Goal: Task Accomplishment & Management: Manage account settings

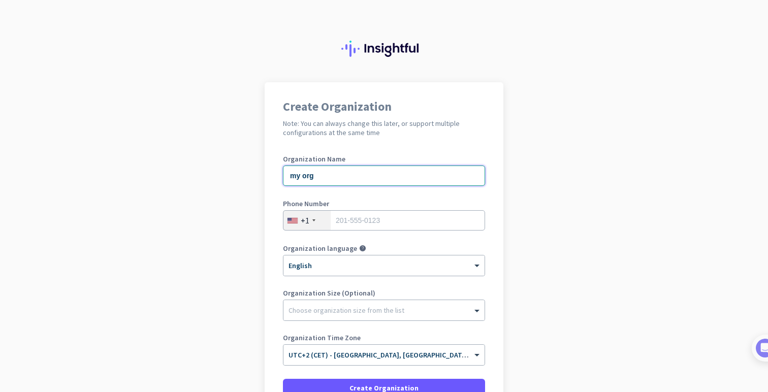
type input "my org"
type input "12312312312"
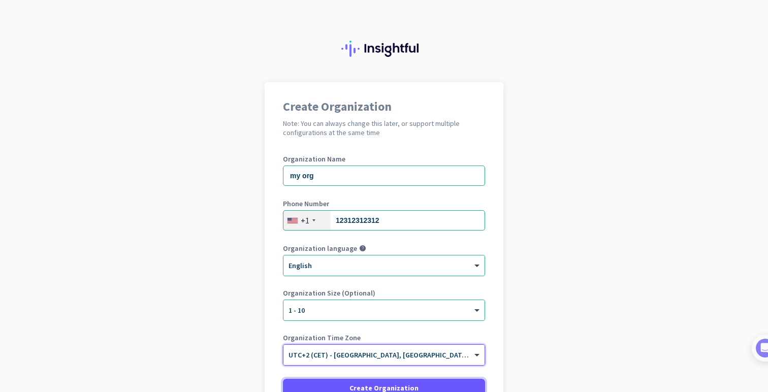
scroll to position [5, 0]
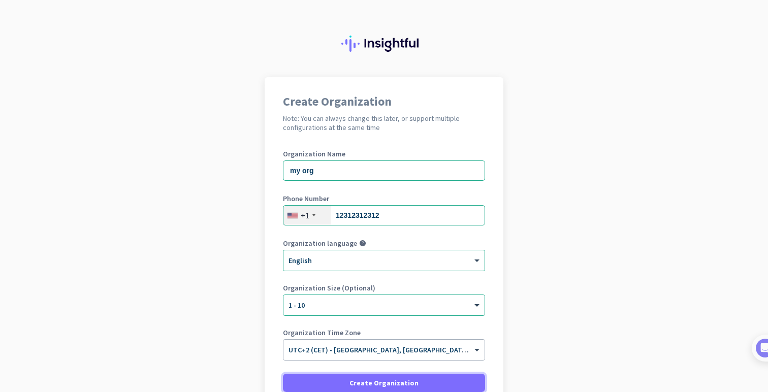
click at [283, 374] on button "Create Organization" at bounding box center [384, 383] width 202 height 18
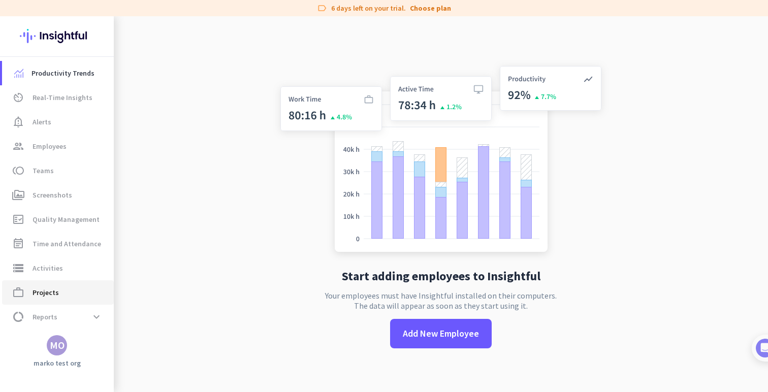
scroll to position [22, 0]
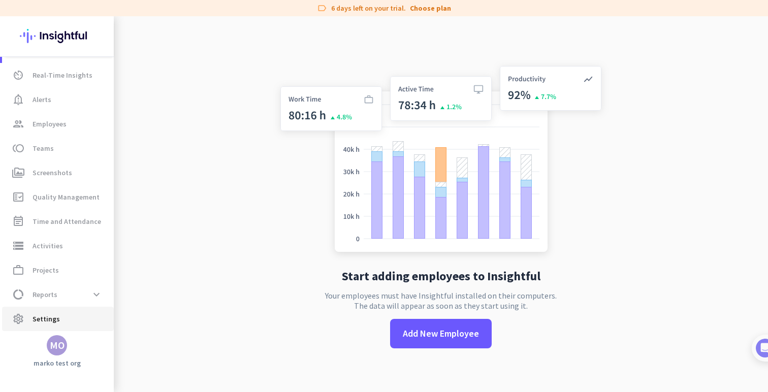
click at [65, 318] on span "settings Settings" at bounding box center [57, 319] width 95 height 12
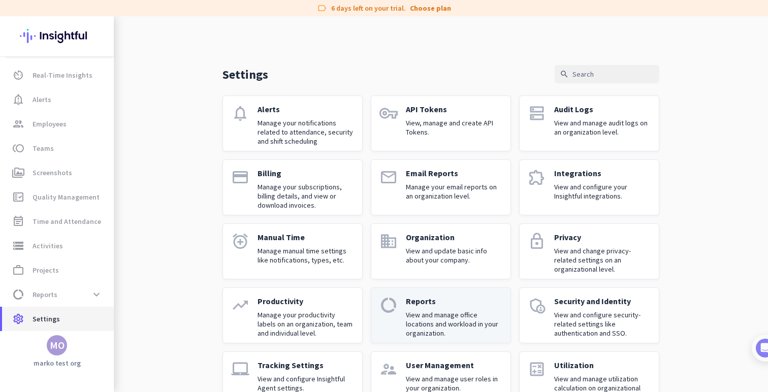
scroll to position [31, 0]
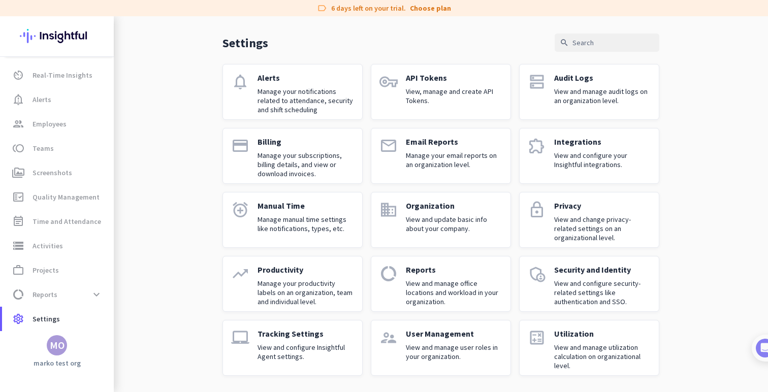
click at [626, 355] on p "View and manage utilization calculation on organizational level." at bounding box center [602, 356] width 97 height 27
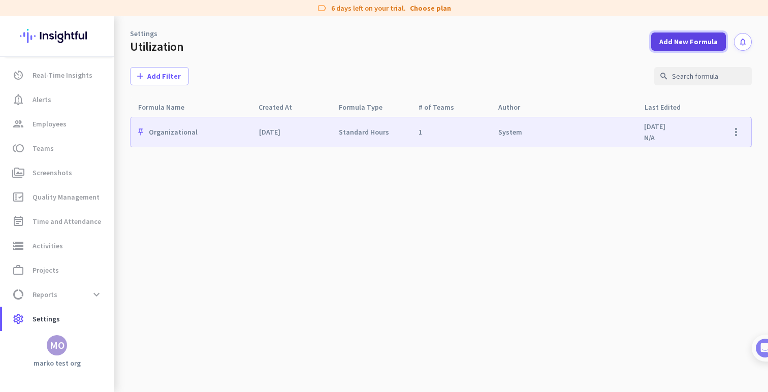
click at [709, 37] on span "Add New Formula" at bounding box center [688, 42] width 58 height 10
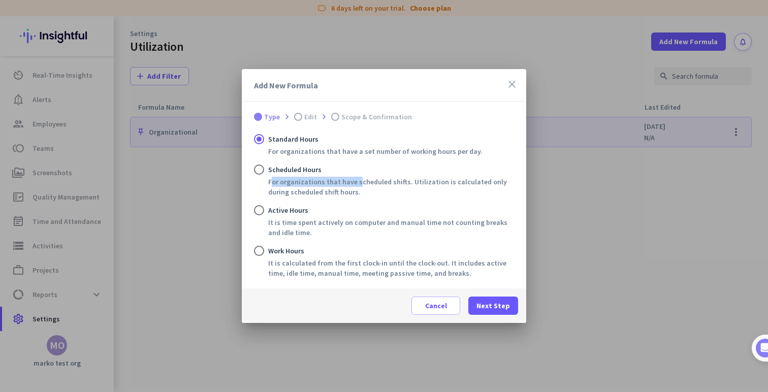
click at [353, 177] on div "For organizations that have scheduled shifts. Utilization is calculated only du…" at bounding box center [391, 187] width 246 height 20
click at [268, 188] on div "For organizations that have scheduled shifts. Utilization is calculated only du…" at bounding box center [391, 187] width 246 height 20
click at [264, 175] on input "Scheduled Hours For organizations that have scheduled shifts. Utilization is ca…" at bounding box center [259, 170] width 10 height 10
radio input "true"
click at [484, 311] on span at bounding box center [493, 306] width 50 height 24
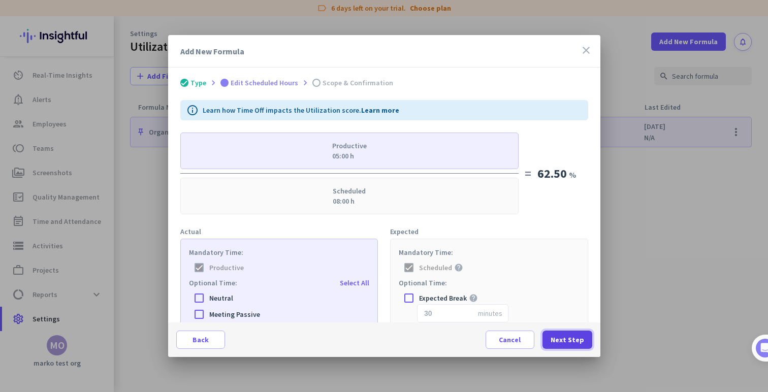
click at [578, 339] on span "Next Step" at bounding box center [568, 340] width 34 height 10
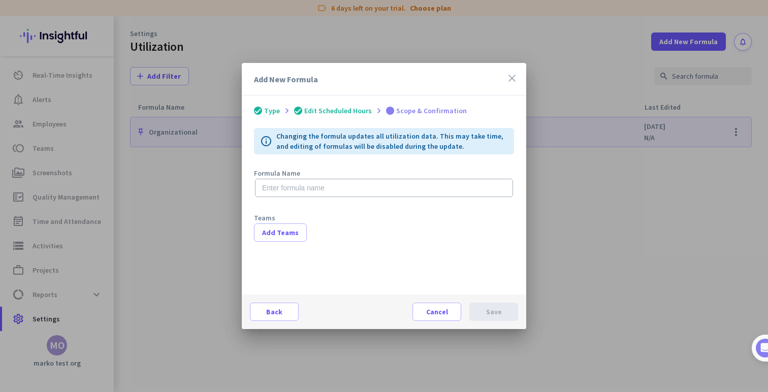
click at [362, 201] on div "Formula Name" at bounding box center [384, 187] width 260 height 41
click at [362, 198] on div "Formula Name" at bounding box center [384, 187] width 260 height 41
click at [363, 196] on input "text" at bounding box center [384, 188] width 258 height 18
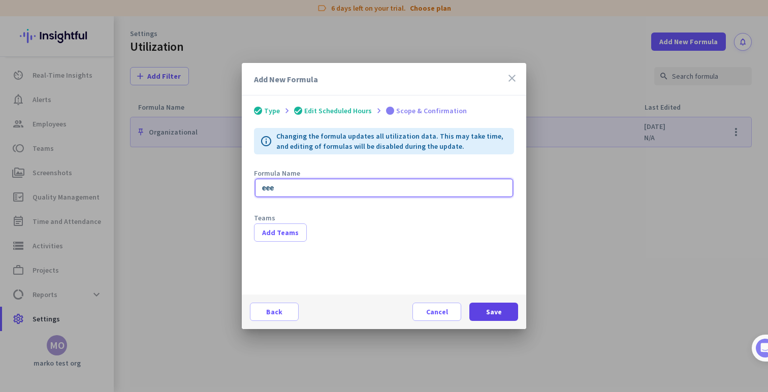
type input "eee"
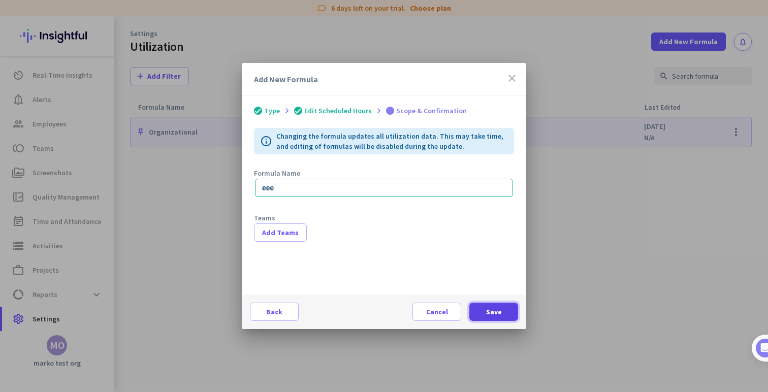
click at [482, 306] on span at bounding box center [493, 312] width 49 height 24
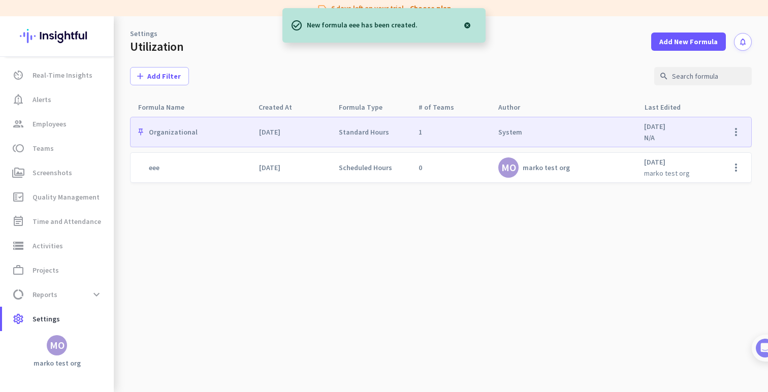
click at [463, 34] on div at bounding box center [467, 25] width 20 height 20
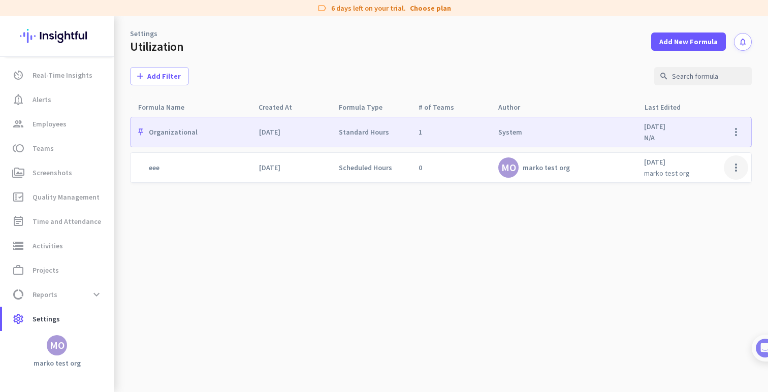
click at [727, 174] on span at bounding box center [736, 167] width 24 height 24
click at [711, 201] on div "Edit" at bounding box center [719, 207] width 57 height 18
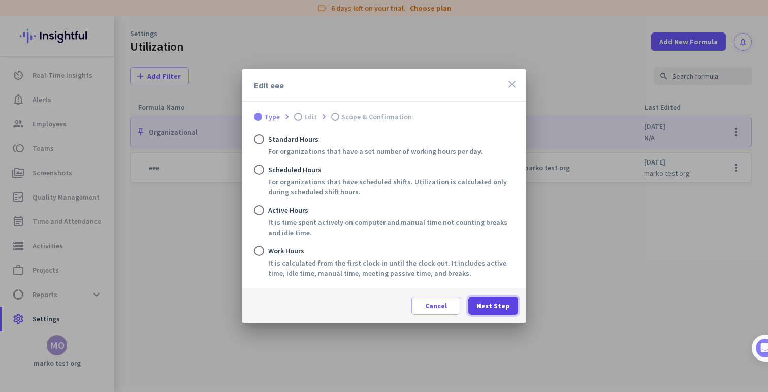
click at [508, 315] on span at bounding box center [493, 306] width 50 height 24
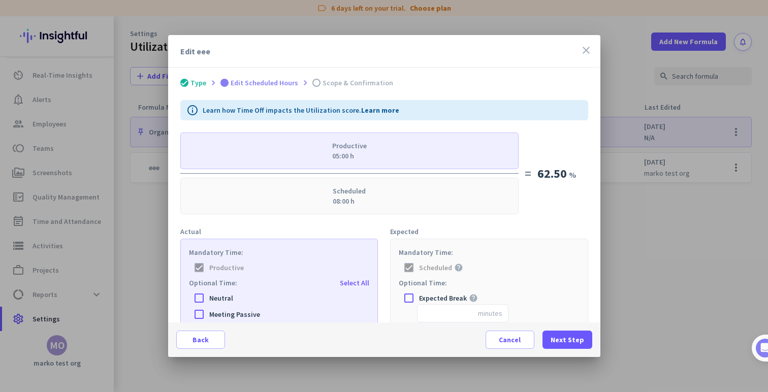
click at [435, 303] on div "Expected Break" at bounding box center [433, 298] width 68 height 12
click at [438, 301] on label "Expected Break" at bounding box center [443, 298] width 48 height 10
click at [0, 0] on input "Expected Break" at bounding box center [0, 0] width 0 height 0
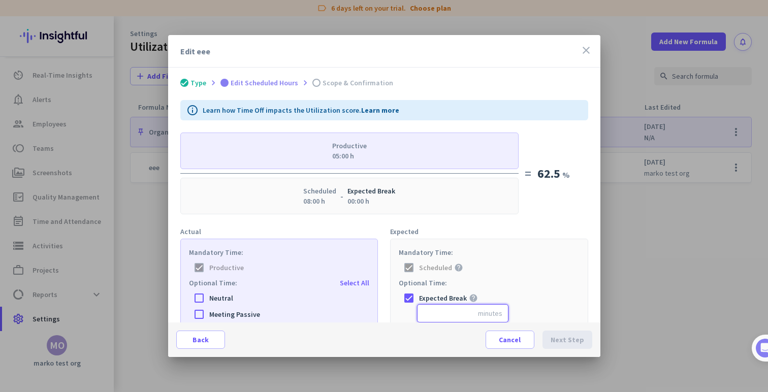
click at [438, 308] on input "number" at bounding box center [462, 313] width 91 height 18
type input "3"
click at [569, 341] on span "Next Step" at bounding box center [568, 340] width 34 height 10
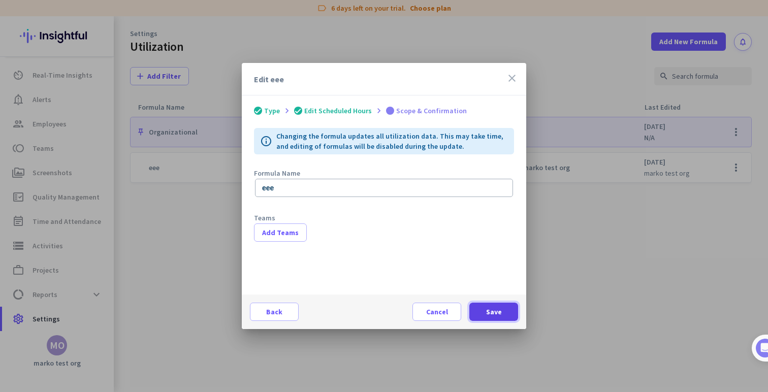
click at [502, 311] on span at bounding box center [493, 312] width 49 height 24
